Goal: Share content

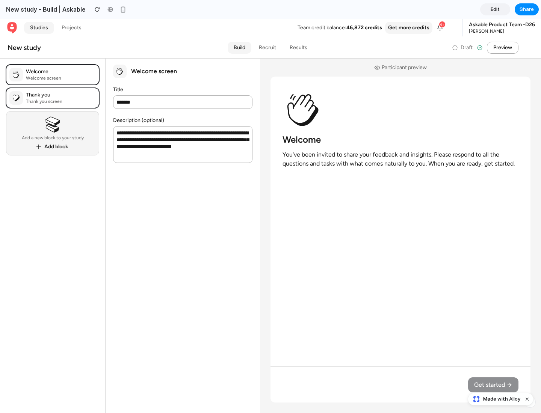
click at [527, 9] on span "Share" at bounding box center [527, 10] width 14 height 8
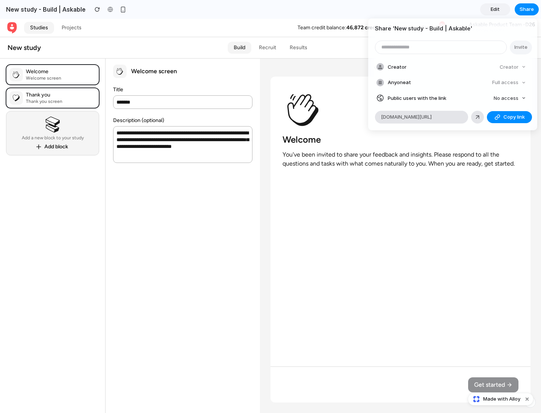
click at [509, 117] on span "Copy link" at bounding box center [513, 117] width 21 height 8
click at [502, 399] on div "Share ' New study - Build | Askable ' Invite Creator Creator Anyone at Full acc…" at bounding box center [270, 206] width 541 height 413
